Goal: Task Accomplishment & Management: Manage account settings

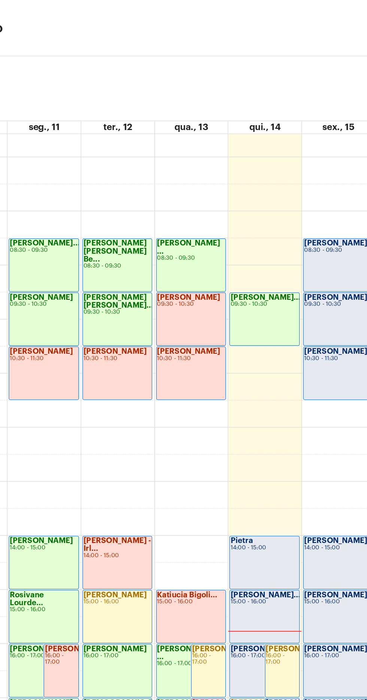
scroll to position [15, 0]
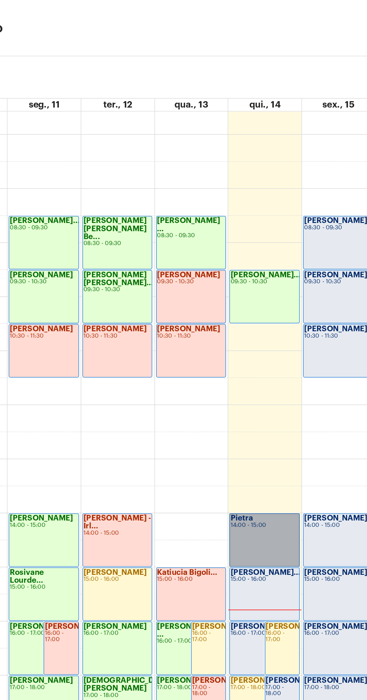
click at [237, 355] on link "Pietra 14:00 - 15:00" at bounding box center [238, 359] width 46 height 36
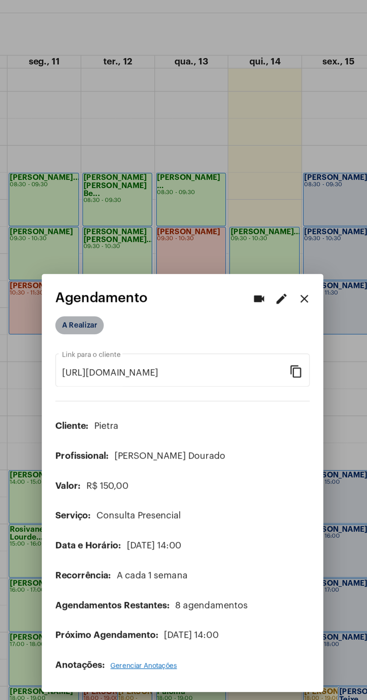
click at [121, 240] on mat-chip "A Realizar" at bounding box center [115, 245] width 32 height 12
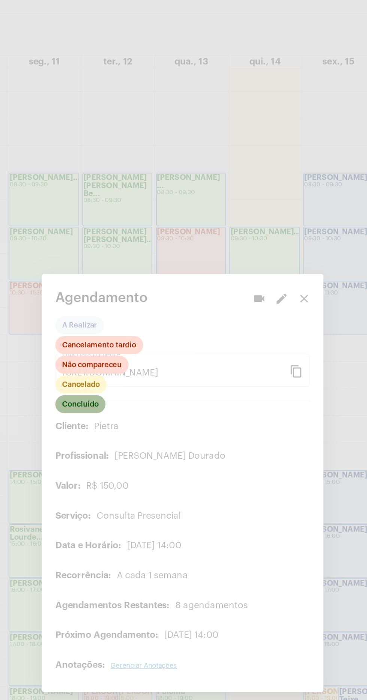
click at [123, 296] on mat-chip "Concluído" at bounding box center [115, 298] width 33 height 12
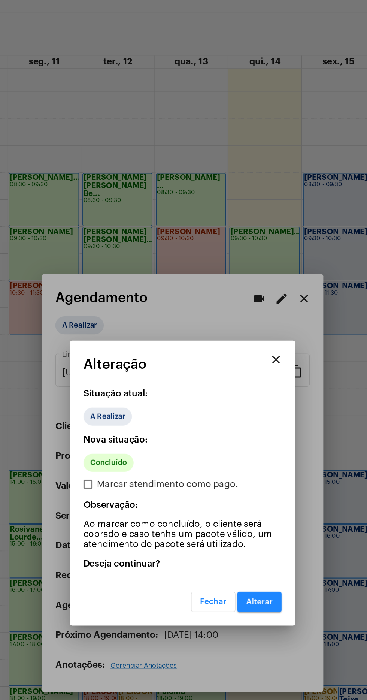
click at [242, 431] on span "Alterar" at bounding box center [235, 429] width 18 height 5
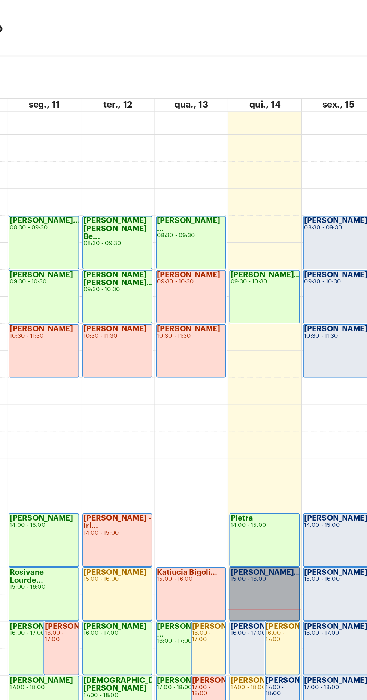
click at [241, 388] on link "Rodrigo - Franç... 15:00 - 16:00" at bounding box center [238, 395] width 46 height 36
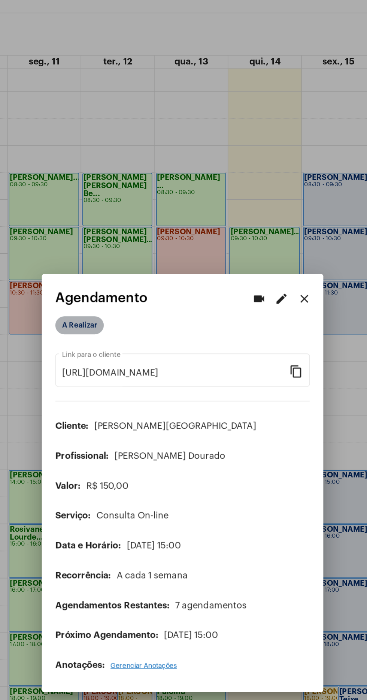
click at [110, 243] on mat-chip "A Realizar" at bounding box center [115, 245] width 32 height 12
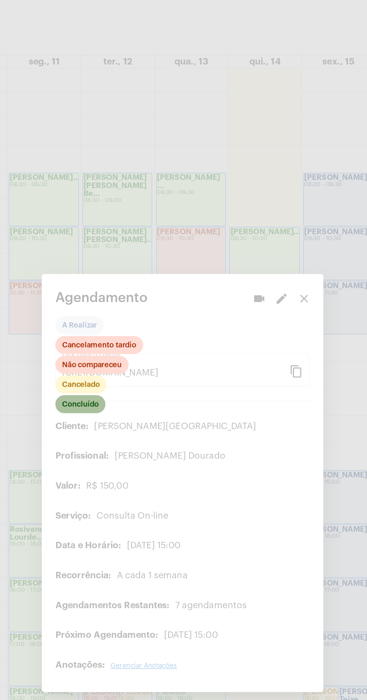
click at [126, 296] on mat-chip "Concluído" at bounding box center [115, 298] width 33 height 12
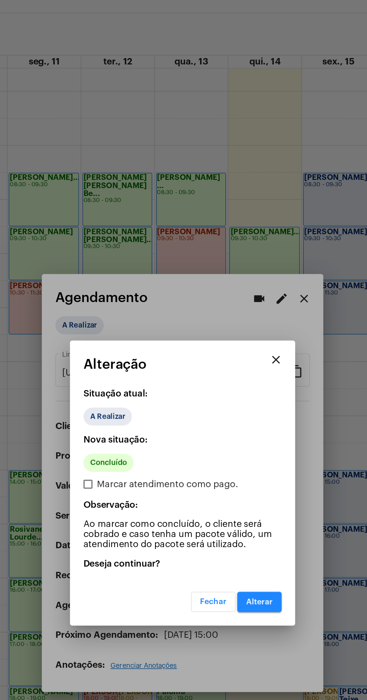
click at [244, 429] on button "Alterar" at bounding box center [235, 428] width 30 height 13
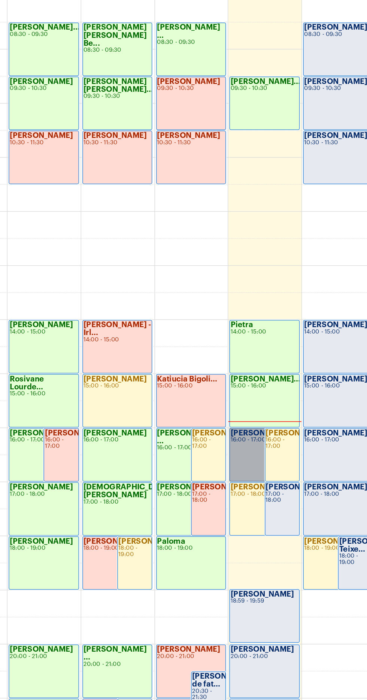
click at [234, 429] on link "Fabiana Gil 16:00 - 17:00" at bounding box center [238, 431] width 46 height 36
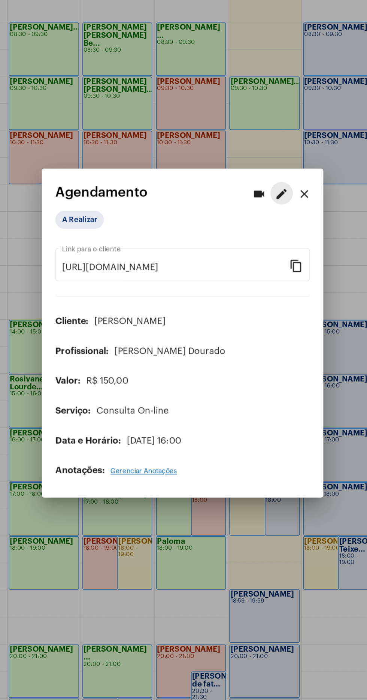
click at [255, 256] on button "edit" at bounding box center [249, 257] width 15 height 15
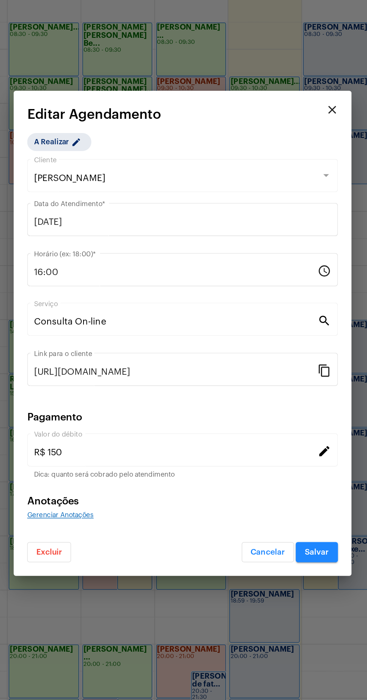
click at [146, 310] on input "16:00" at bounding box center [179, 309] width 189 height 7
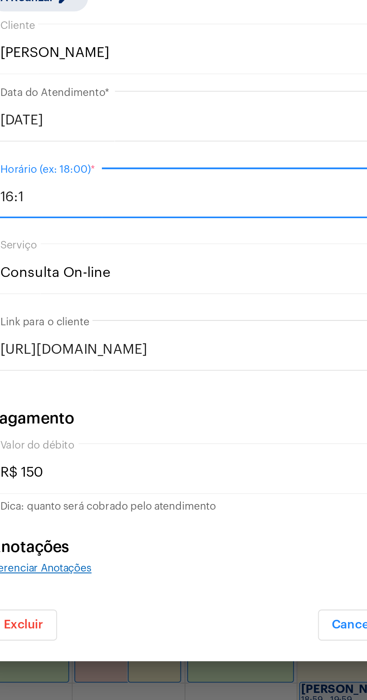
type input "16:15"
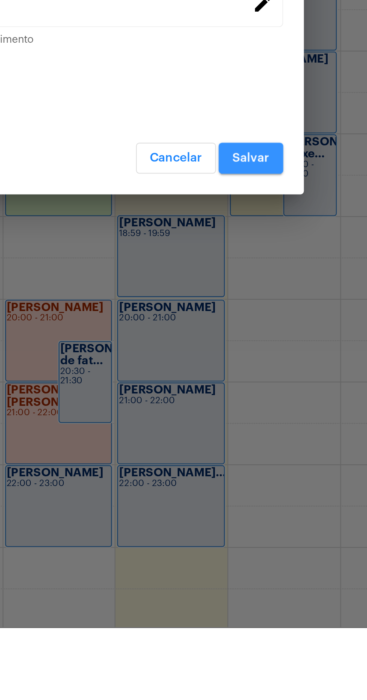
click at [278, 499] on button "Salvar" at bounding box center [273, 495] width 28 height 13
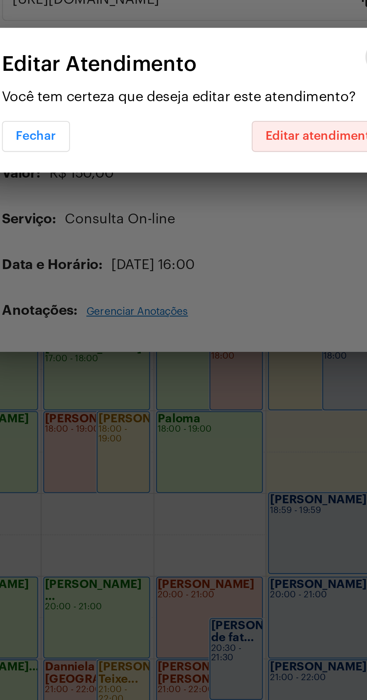
click at [238, 364] on span "Editar atendimento" at bounding box center [238, 365] width 49 height 5
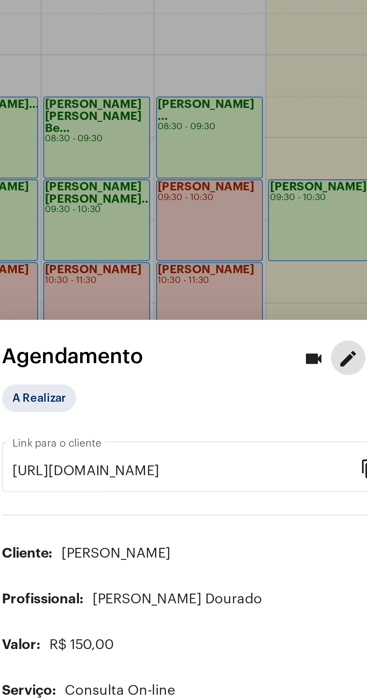
click at [233, 206] on div at bounding box center [183, 350] width 367 height 700
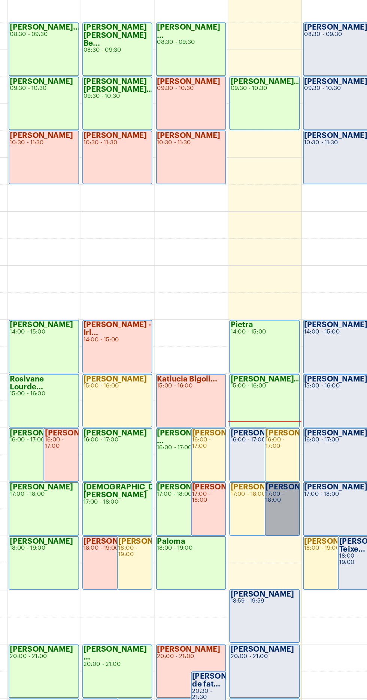
click at [247, 467] on link "Thalita 17:00 - 18:00" at bounding box center [249, 467] width 23 height 36
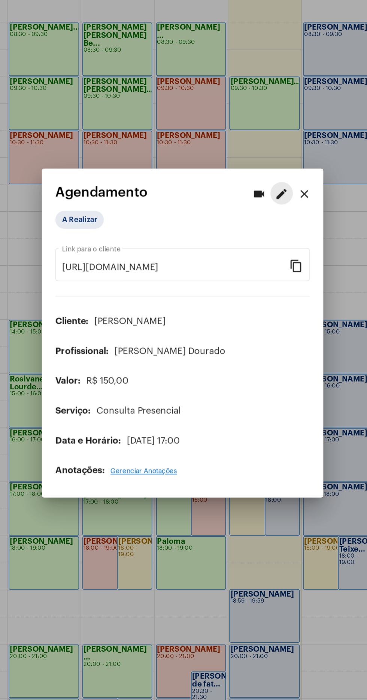
click at [253, 253] on mat-icon "edit" at bounding box center [249, 257] width 9 height 9
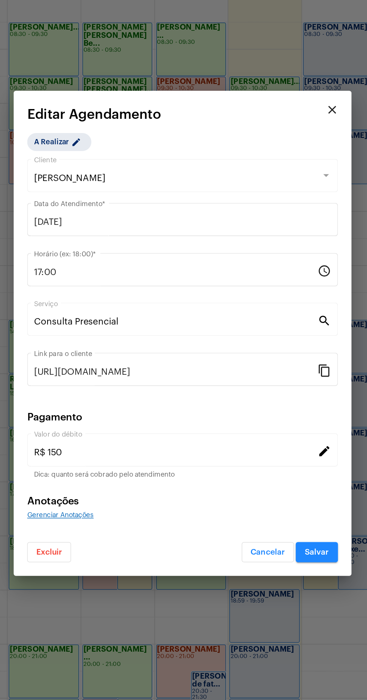
click at [136, 310] on input "17:00" at bounding box center [179, 309] width 189 height 7
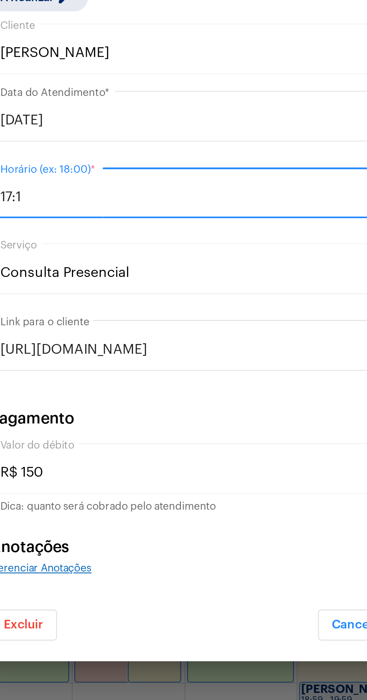
type input "17:15"
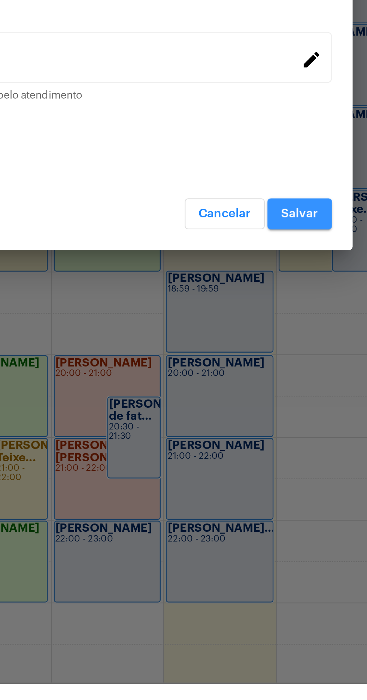
click at [279, 493] on span "Salvar" at bounding box center [273, 495] width 16 height 5
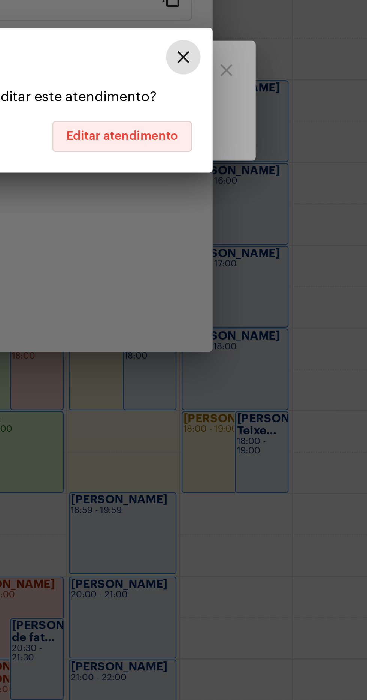
click at [254, 372] on button "Editar atendimento" at bounding box center [238, 365] width 61 height 13
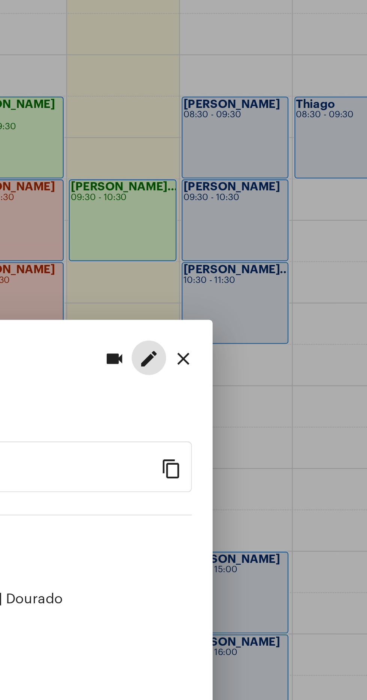
click at [307, 292] on div at bounding box center [183, 350] width 367 height 700
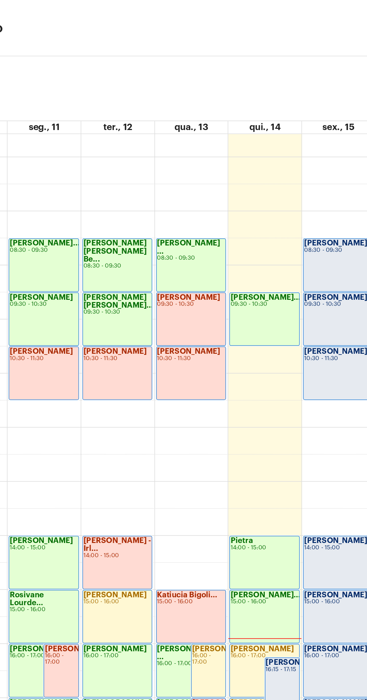
scroll to position [15, 0]
